Goal: Use online tool/utility: Utilize a website feature to perform a specific function

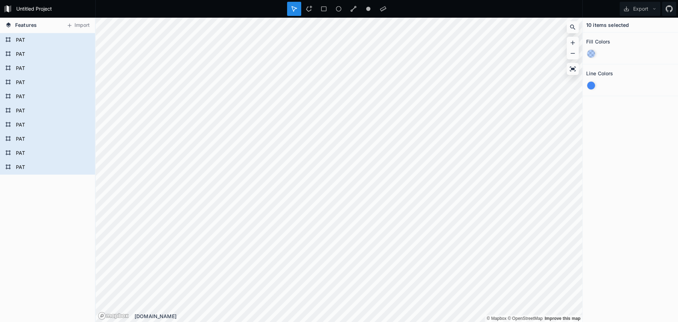
click at [590, 54] on div at bounding box center [591, 54] width 8 height 8
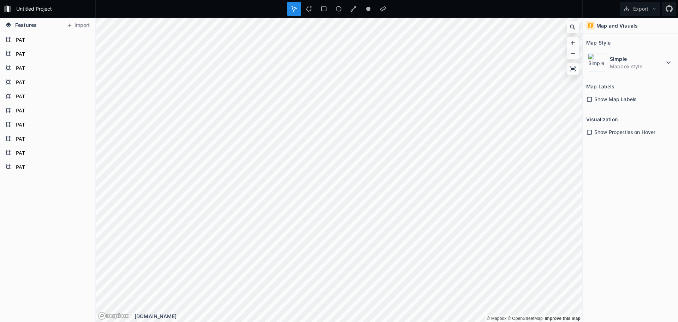
click at [614, 45] on div "Map Style" at bounding box center [630, 42] width 88 height 11
click at [611, 42] on div "Map Style" at bounding box center [630, 42] width 88 height 11
click at [658, 66] on dd "Mapbox style" at bounding box center [637, 65] width 54 height 7
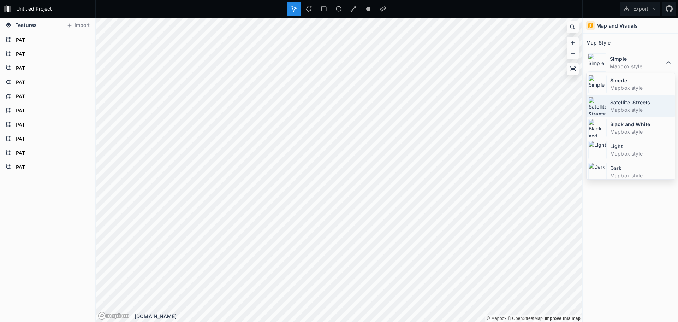
click at [631, 106] on dd "Mapbox style" at bounding box center [641, 109] width 63 height 7
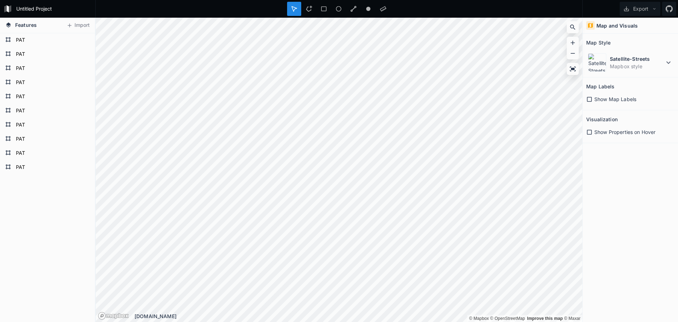
click at [383, 321] on html "Untitled Project Export Features Import PAT [PERSON_NAME] [PERSON_NAME] [PERSON…" at bounding box center [339, 161] width 678 height 322
click at [287, 321] on html "Untitled Project Export Features Import PAT [PERSON_NAME] [PERSON_NAME] [PERSON…" at bounding box center [339, 161] width 678 height 322
click at [335, 7] on div "Untitled Project Export Features Import PAT [PERSON_NAME] [PERSON_NAME] [PERSON…" at bounding box center [339, 161] width 678 height 322
